Goal: Transaction & Acquisition: Register for event/course

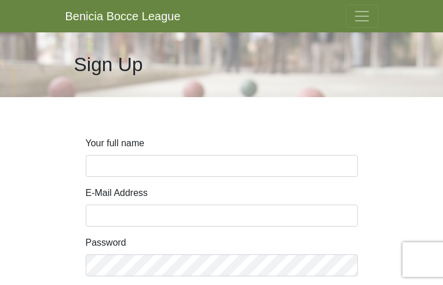
type input "BjmhXwIYFtdGwF"
type input "mupibixiqa328@gmail.com"
